Goal: Navigation & Orientation: Find specific page/section

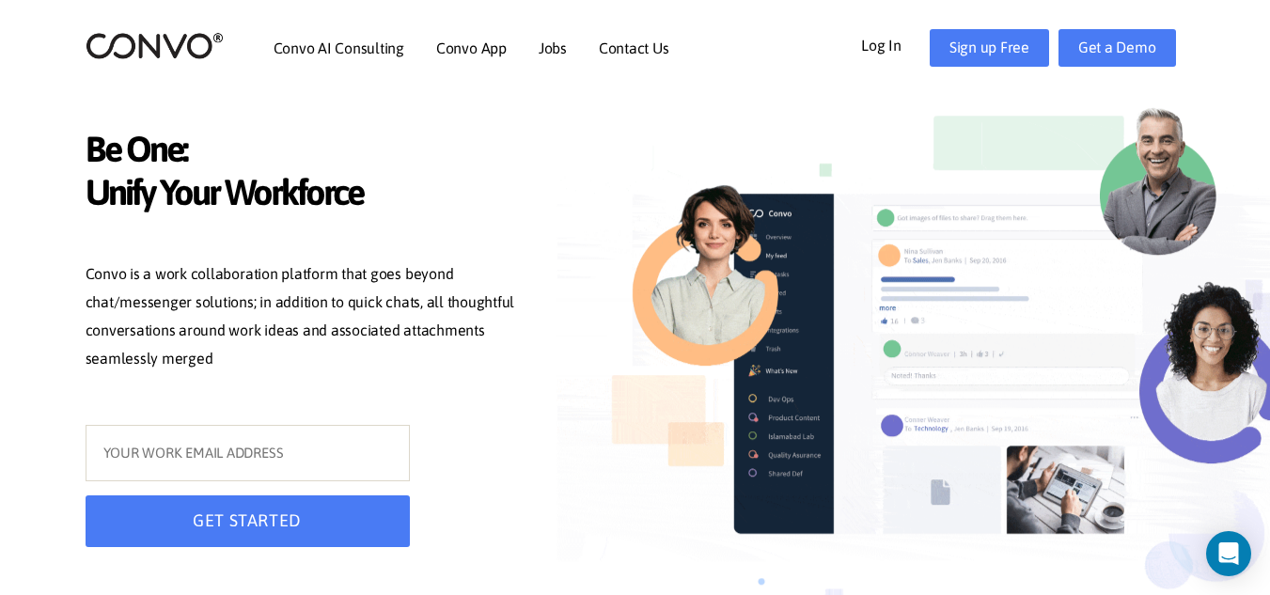
scroll to position [3, 0]
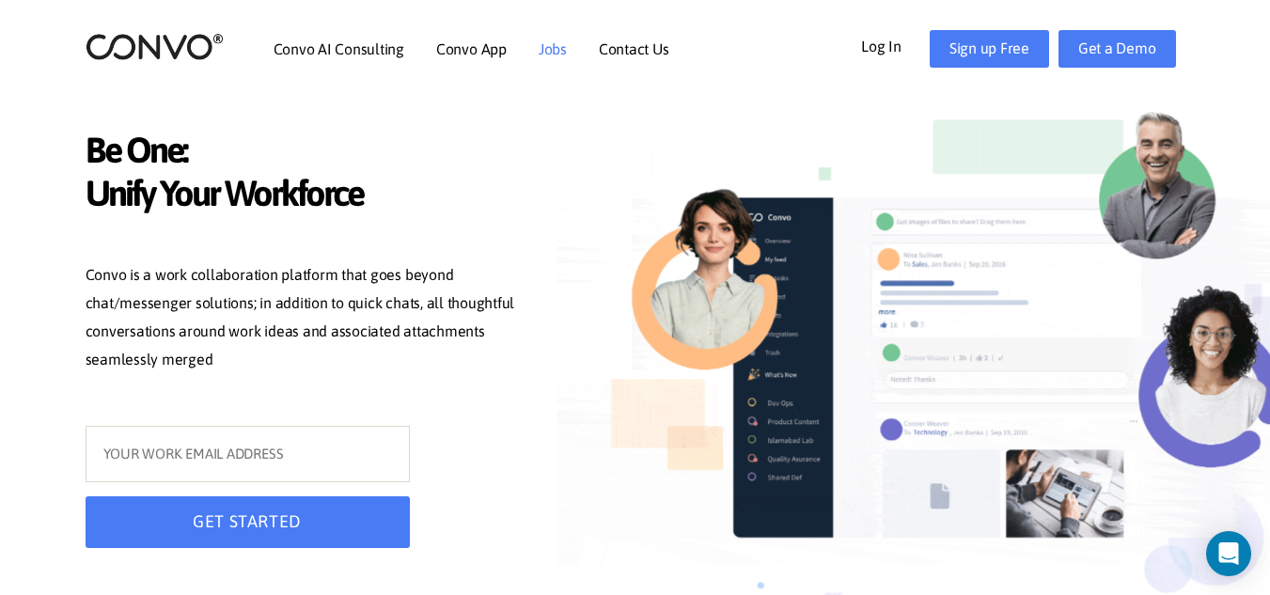
click at [540, 41] on link "Jobs" at bounding box center [553, 48] width 28 height 15
